Goal: Information Seeking & Learning: Find specific fact

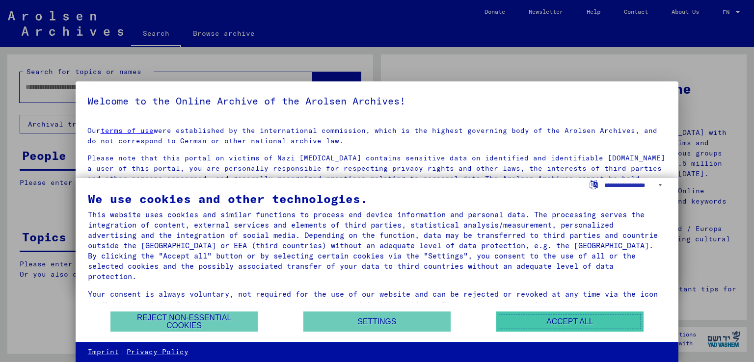
click at [578, 321] on button "Accept all" at bounding box center [569, 322] width 147 height 20
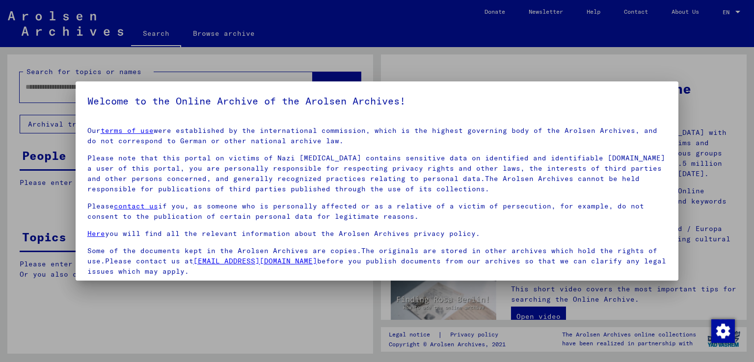
scroll to position [73, 0]
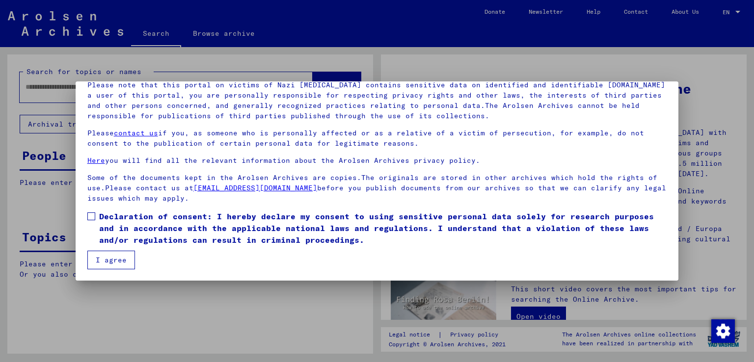
click at [84, 265] on mat-dialog-content "Our terms of use were established by the international commission, which is the…" at bounding box center [377, 158] width 603 height 224
click at [95, 222] on label "Declaration of consent: I hereby declare my consent to using sensitive personal…" at bounding box center [376, 227] width 579 height 35
click at [104, 255] on button "I agree" at bounding box center [111, 260] width 48 height 19
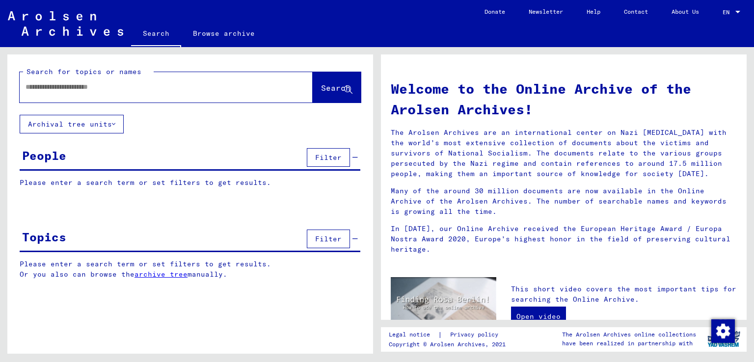
click at [110, 94] on div at bounding box center [151, 87] width 263 height 22
click at [116, 89] on input "text" at bounding box center [155, 87] width 258 height 10
type input "**********"
click at [329, 95] on button "Search" at bounding box center [337, 87] width 48 height 30
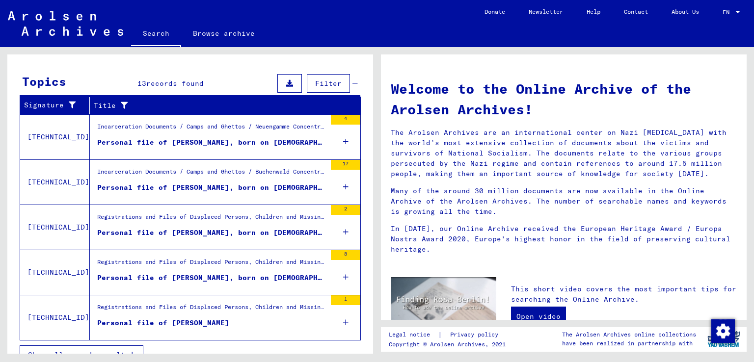
scroll to position [321, 0]
